Goal: Transaction & Acquisition: Purchase product/service

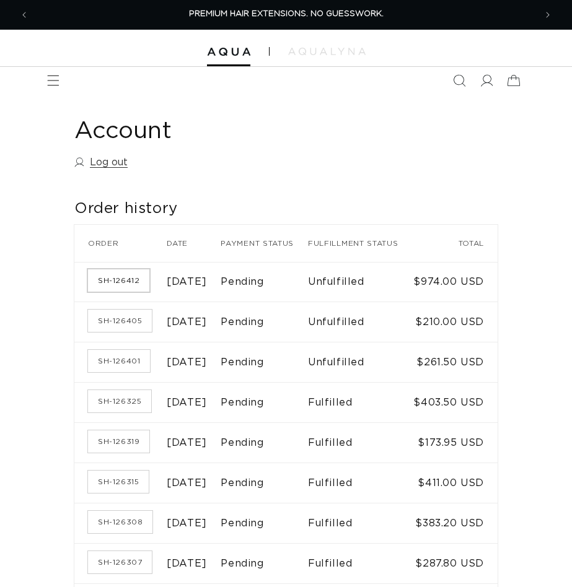
click at [124, 292] on link "SH-126412" at bounding box center [118, 281] width 61 height 22
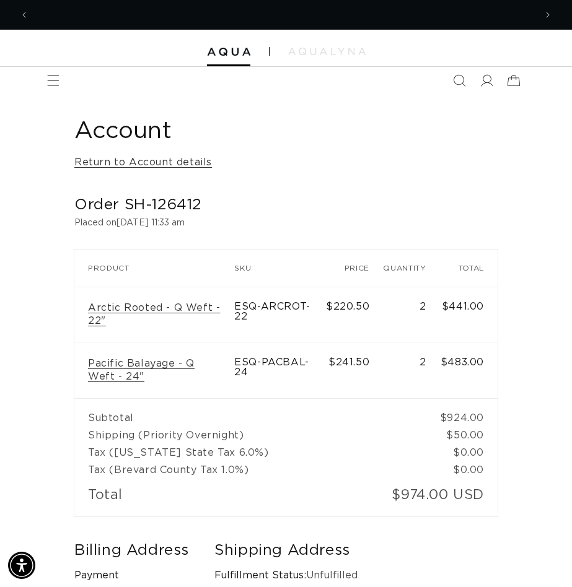
scroll to position [0, 506]
click at [26, 14] on icon "Previous announcement" at bounding box center [24, 15] width 4 height 14
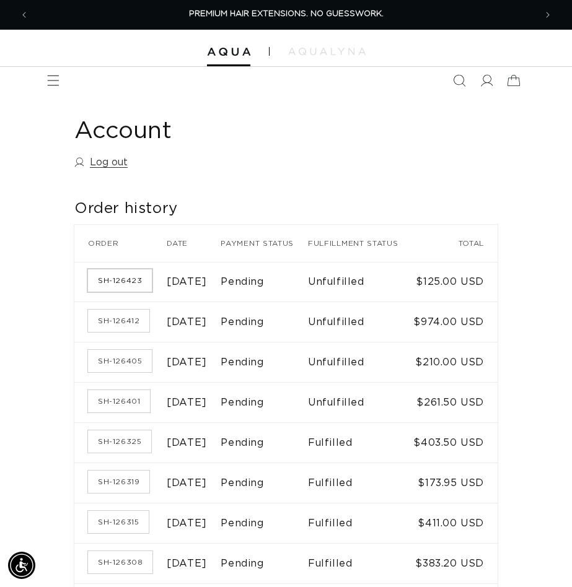
click at [116, 292] on link "SH-126423" at bounding box center [120, 281] width 64 height 22
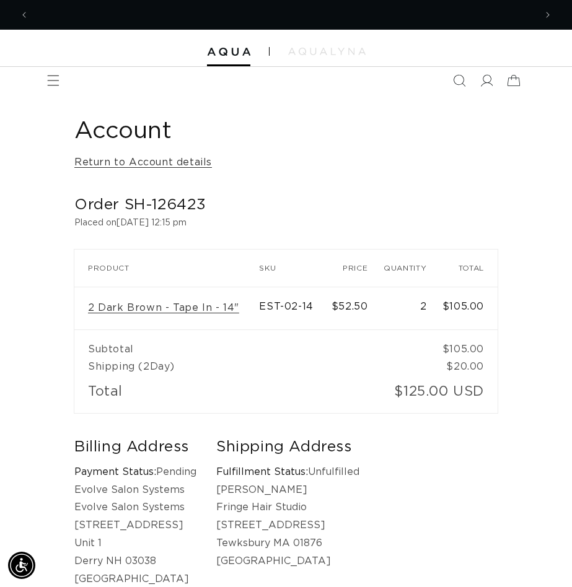
scroll to position [0, 1013]
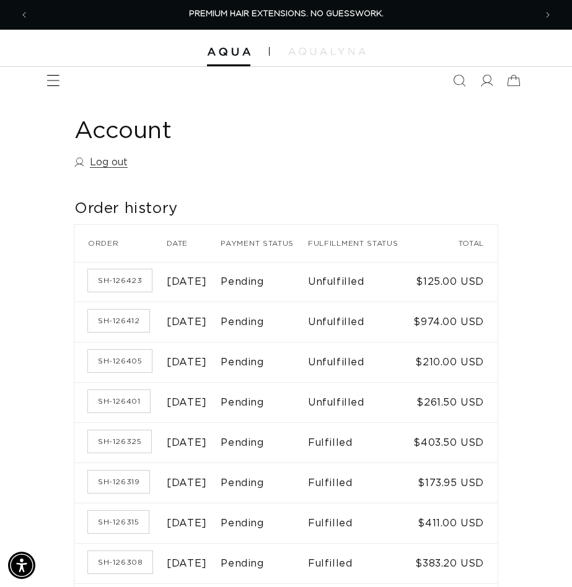
click at [59, 78] on icon "Menu" at bounding box center [53, 80] width 13 height 13
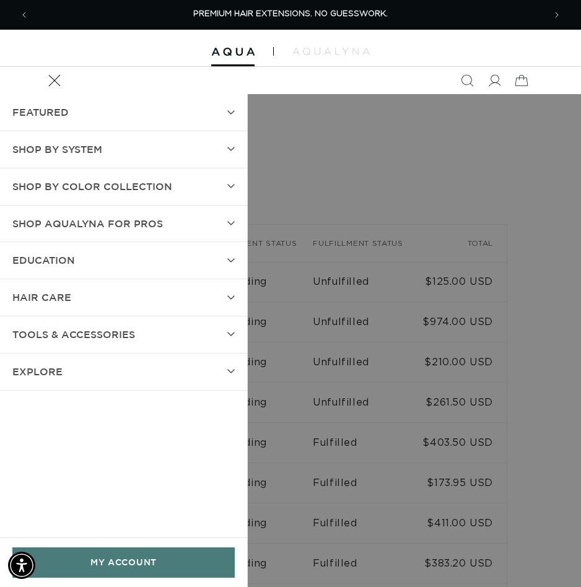
click at [68, 152] on span "SHOP BY SYSTEM" at bounding box center [57, 150] width 90 height 18
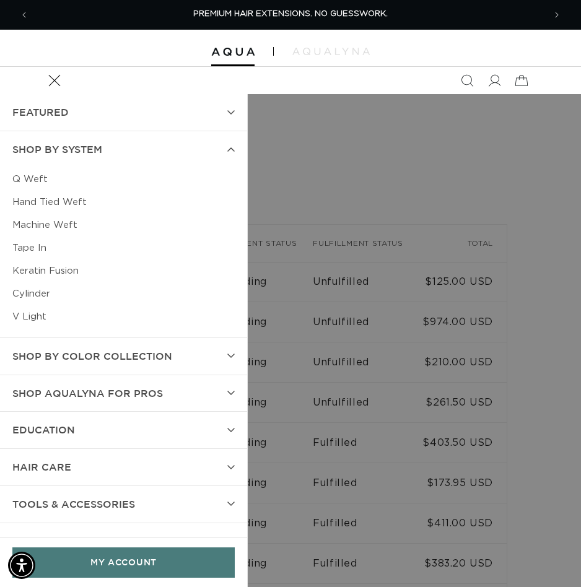
click at [36, 177] on link "Q Weft" at bounding box center [123, 179] width 222 height 23
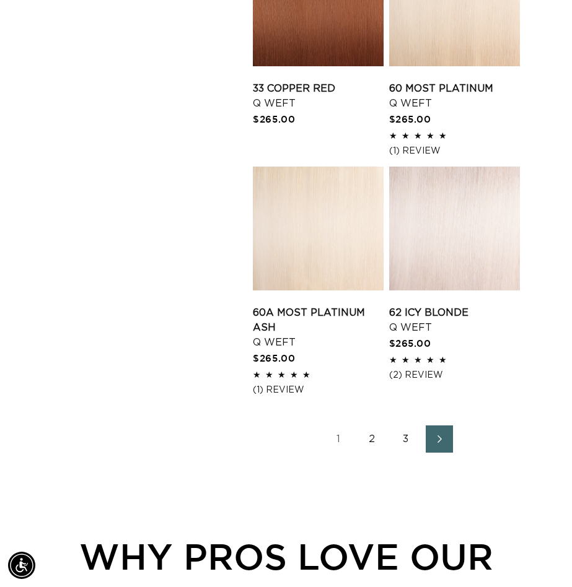
scroll to position [0, 506]
click at [376, 437] on link "2" at bounding box center [372, 439] width 27 height 27
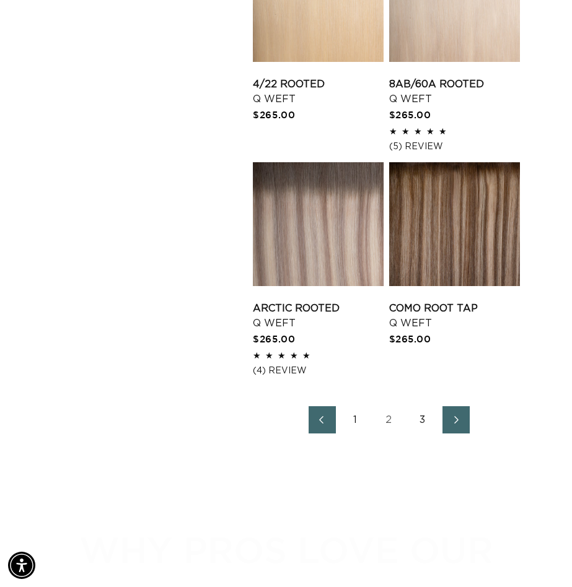
scroll to position [1673, 0]
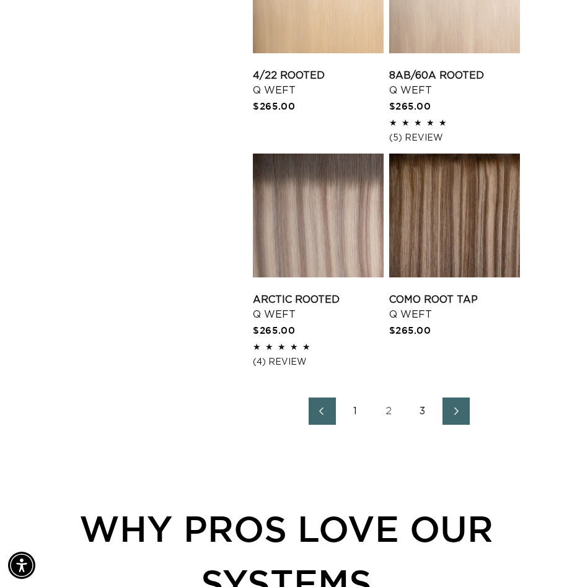
click at [305, 292] on link "Arctic Rooted Q Weft" at bounding box center [318, 307] width 131 height 30
